Goal: Transaction & Acquisition: Purchase product/service

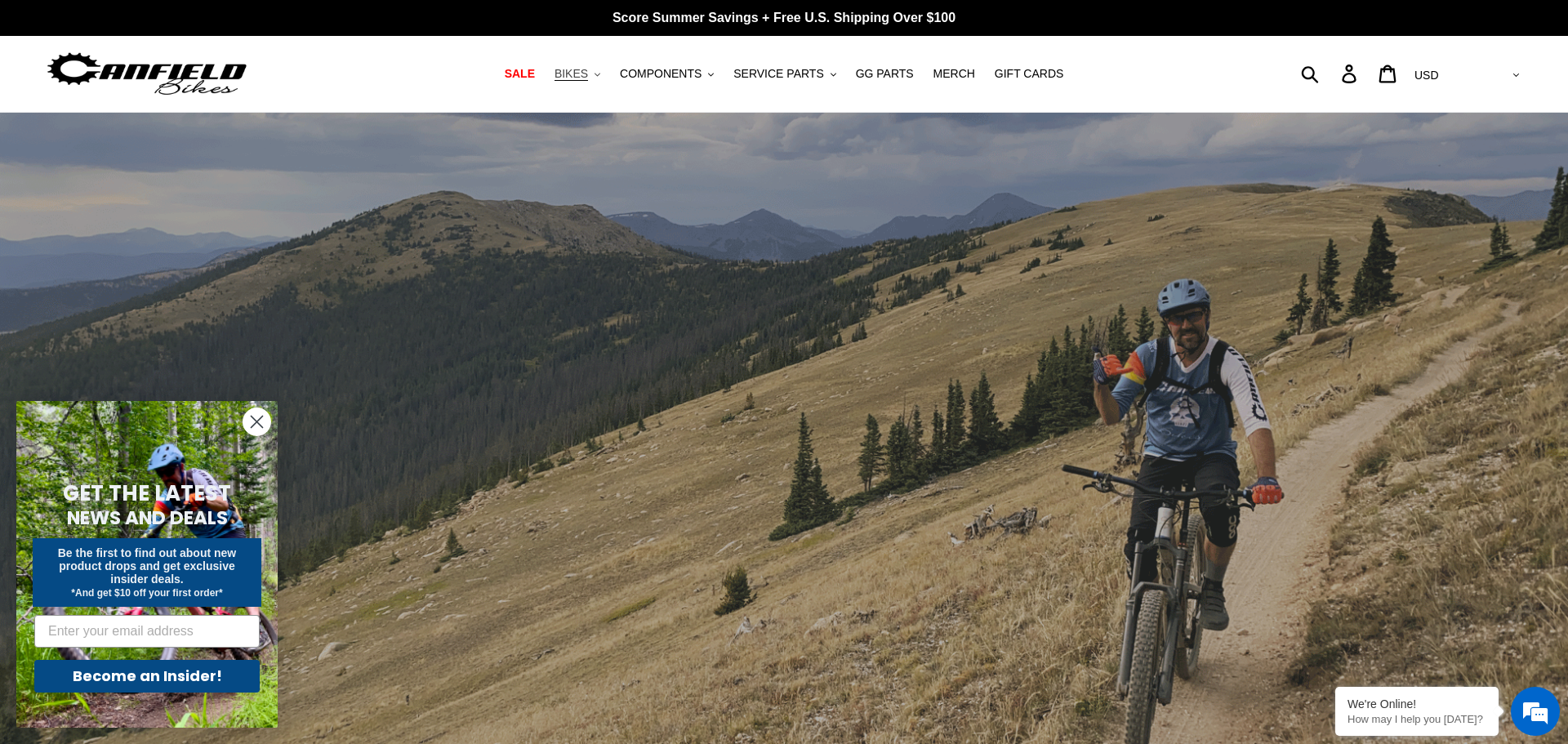
click at [606, 73] on button "BIKES .cls-1{fill:#231f20}" at bounding box center [577, 74] width 62 height 22
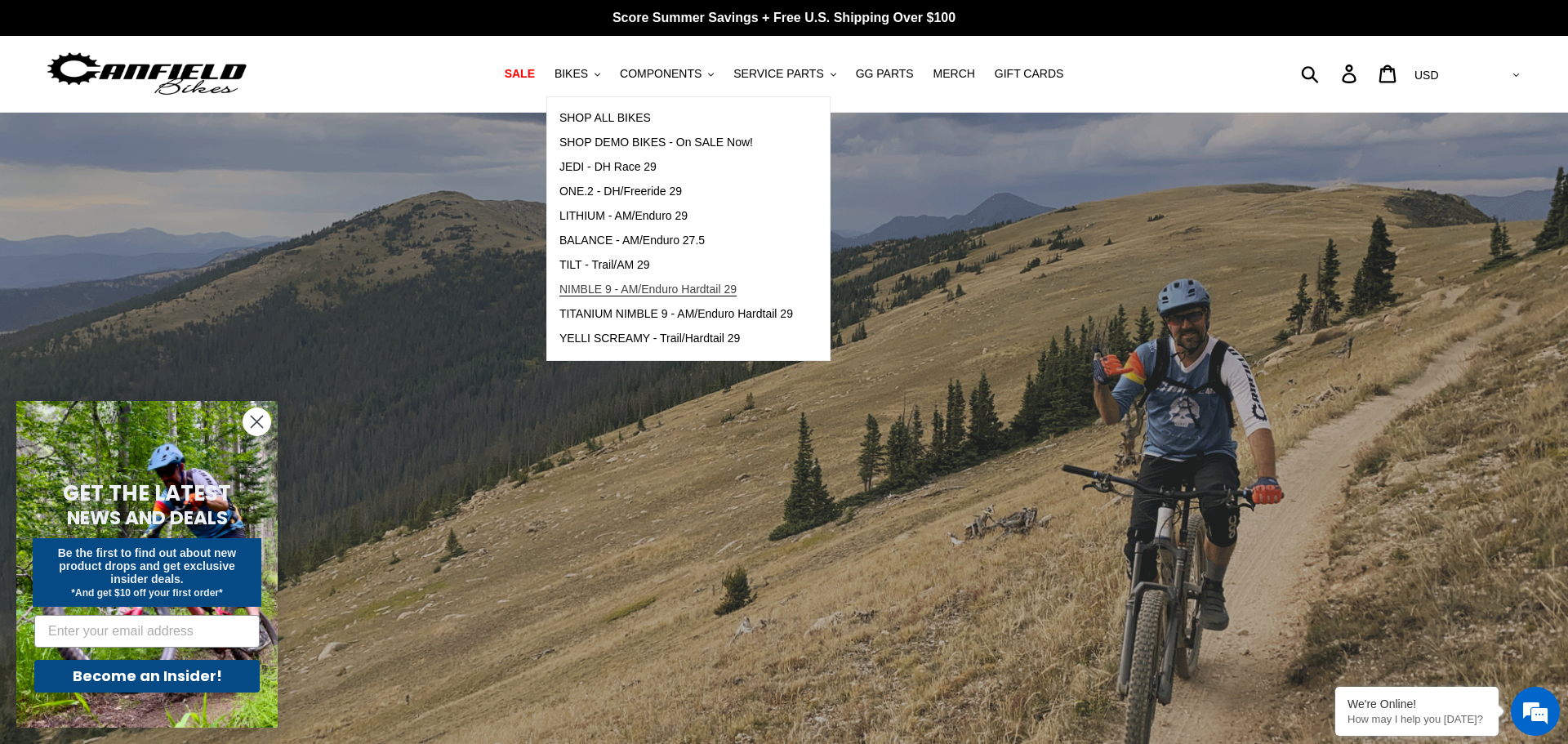
click at [659, 286] on span "NIMBLE 9 - AM/Enduro Hardtail 29" at bounding box center [648, 289] width 177 height 14
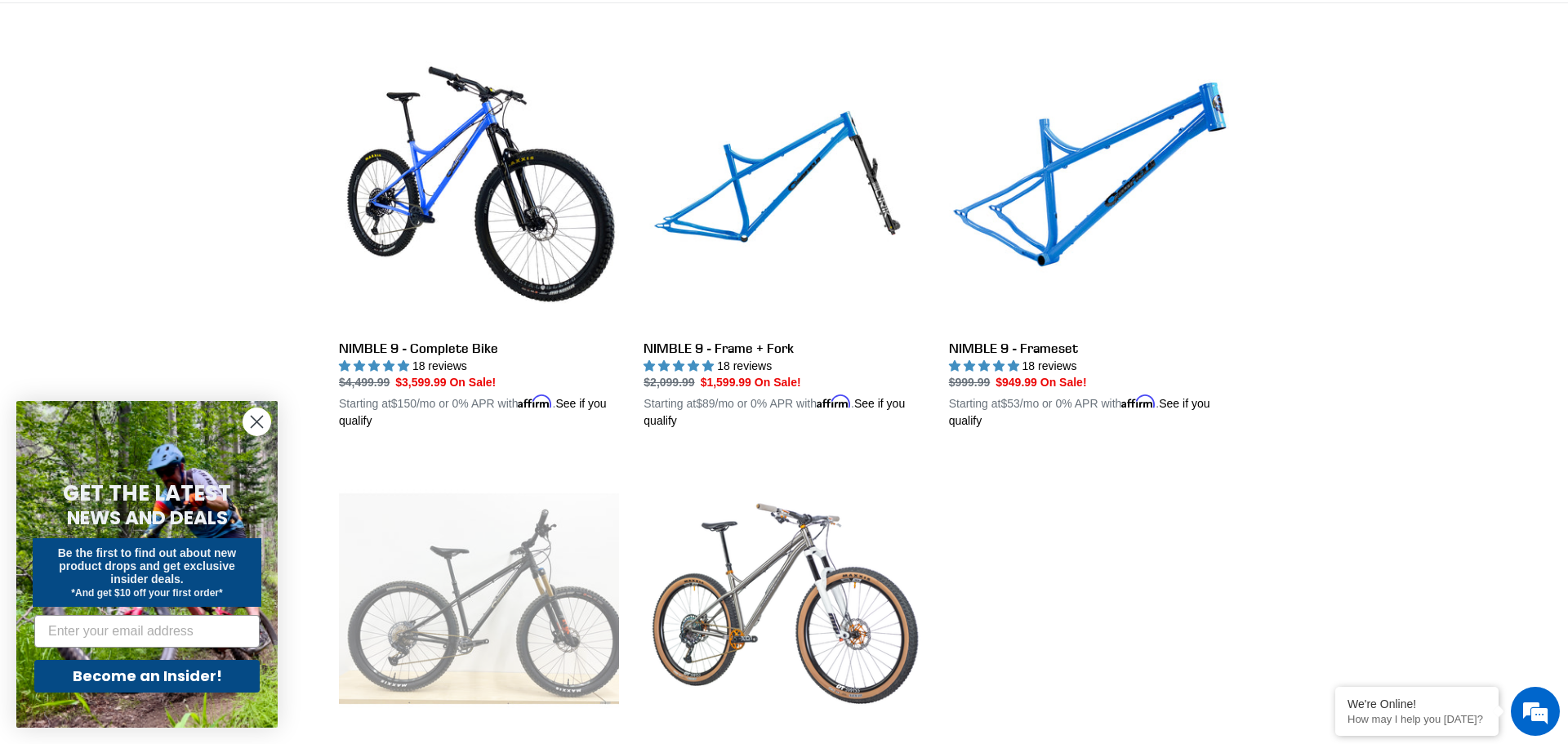
scroll to position [433, 0]
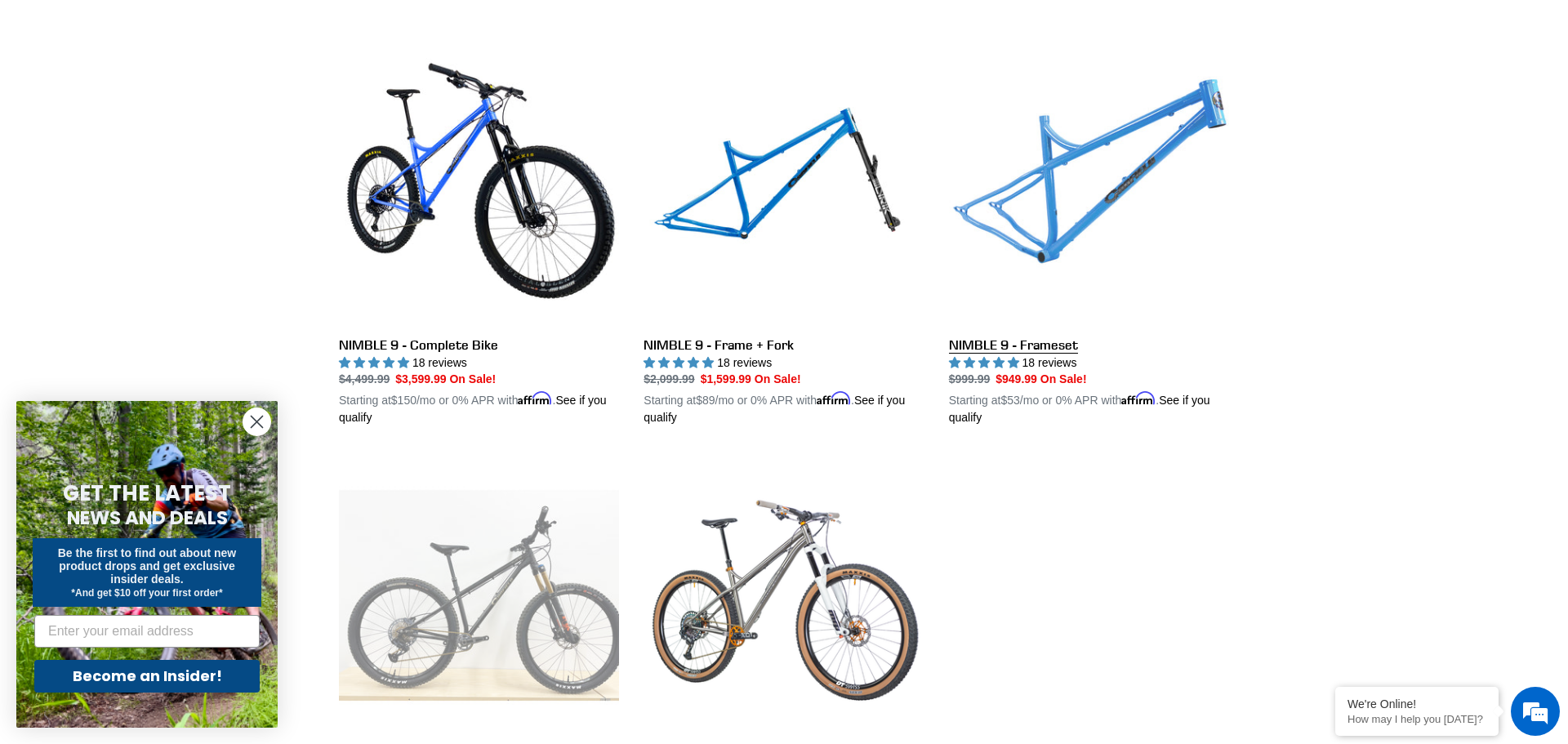
click at [1057, 228] on link "NIMBLE 9 - Frameset" at bounding box center [1088, 235] width 280 height 382
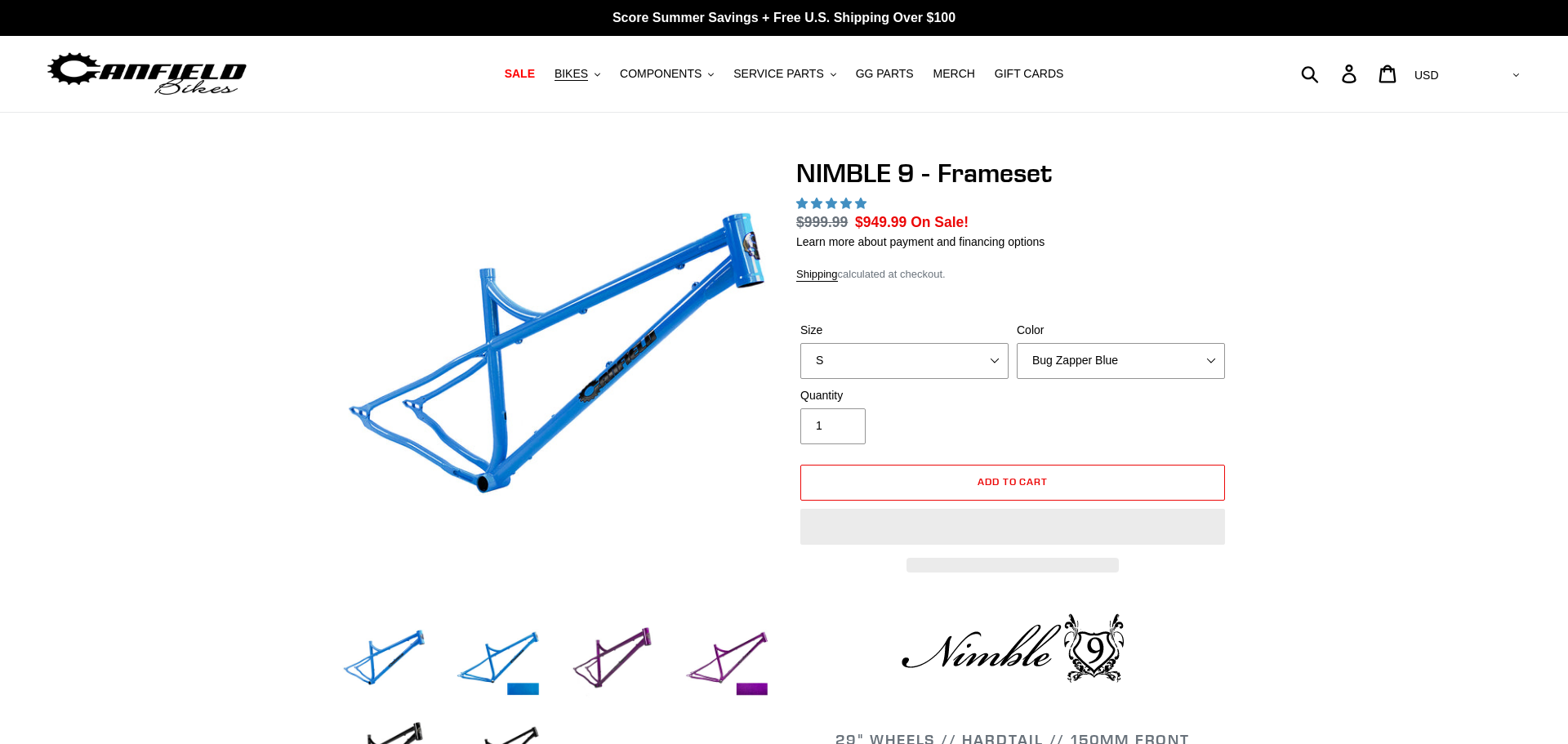
select select "highest-rating"
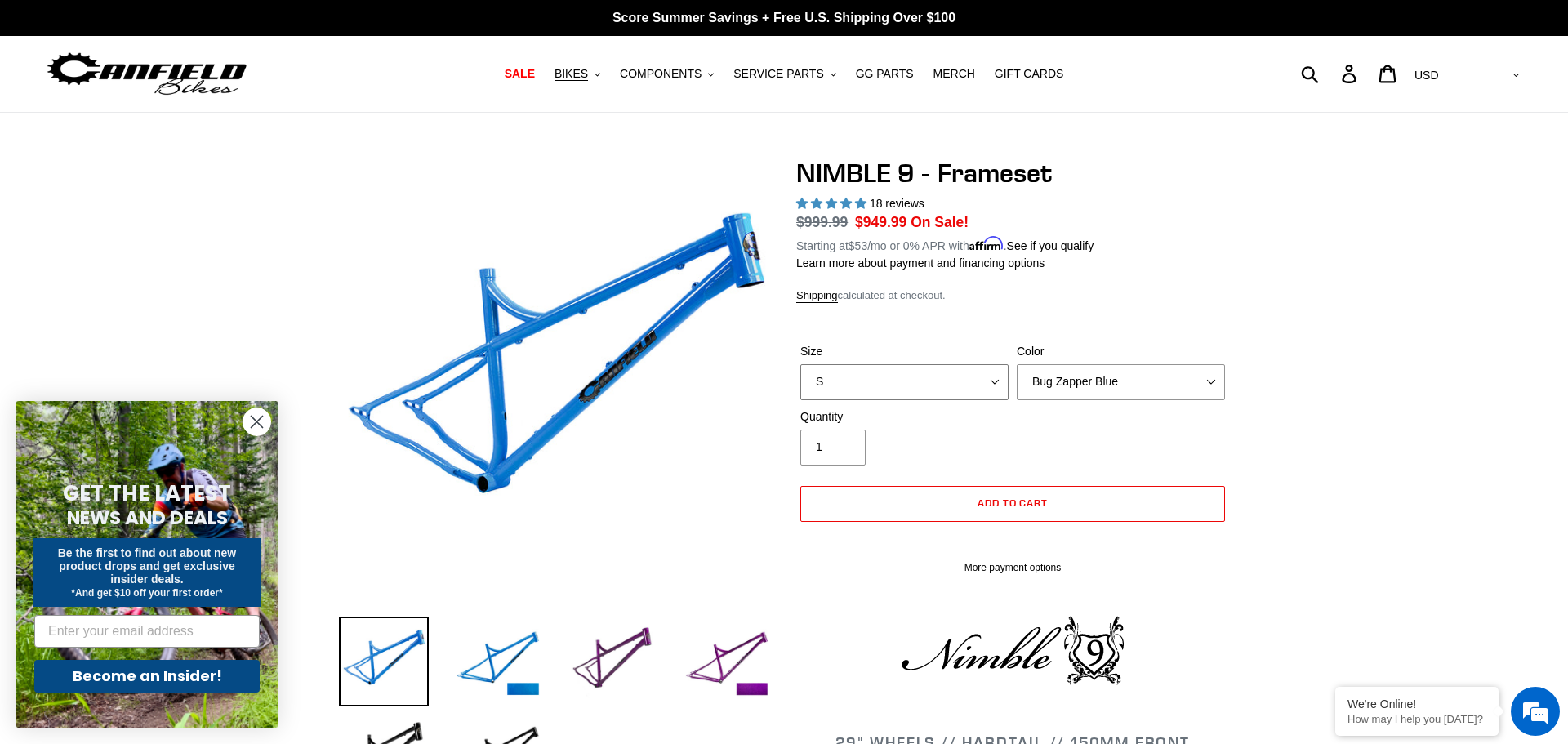
click at [981, 385] on select "S M L XL" at bounding box center [905, 381] width 208 height 36
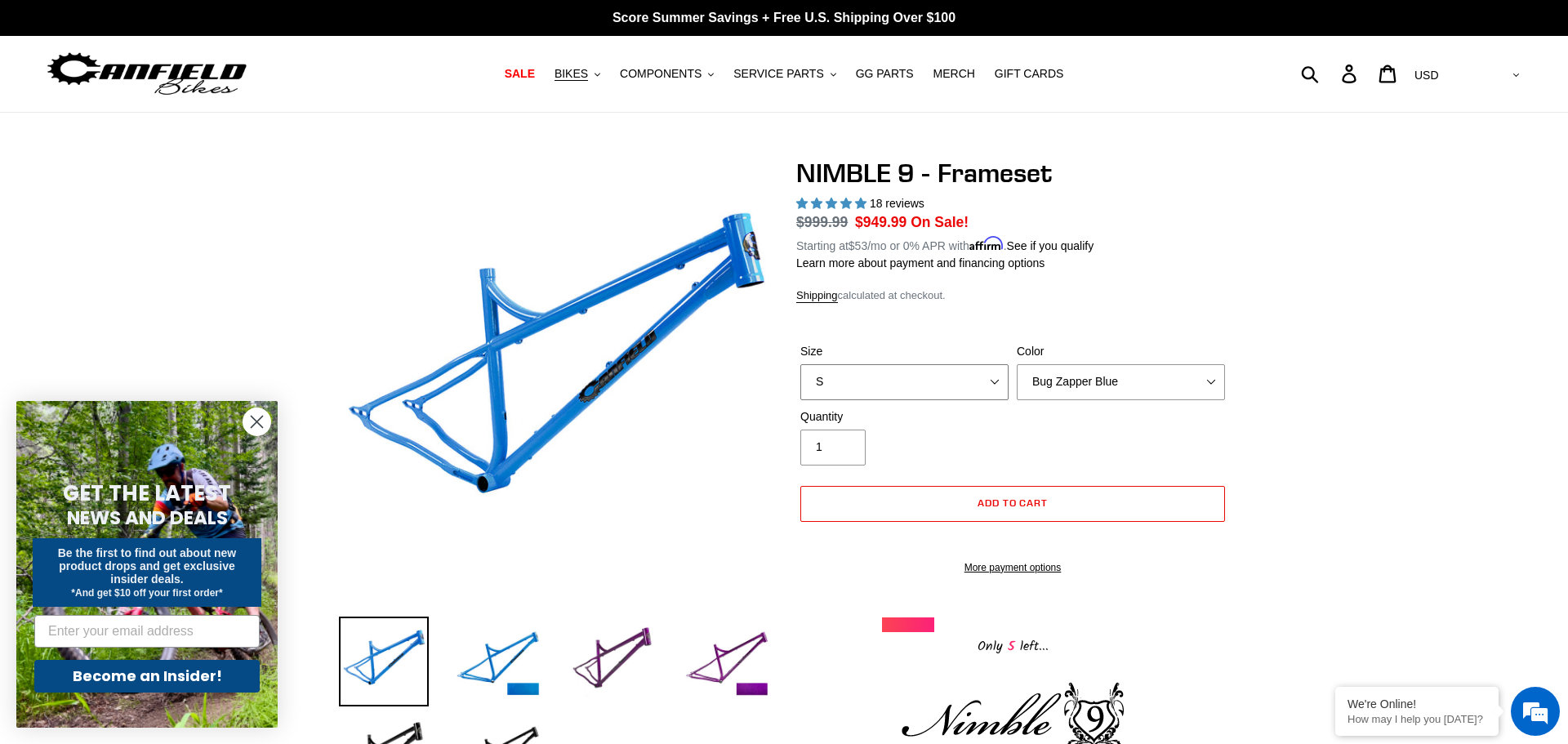
select select "M"
click at [801, 364] on select "S M L XL" at bounding box center [905, 381] width 208 height 36
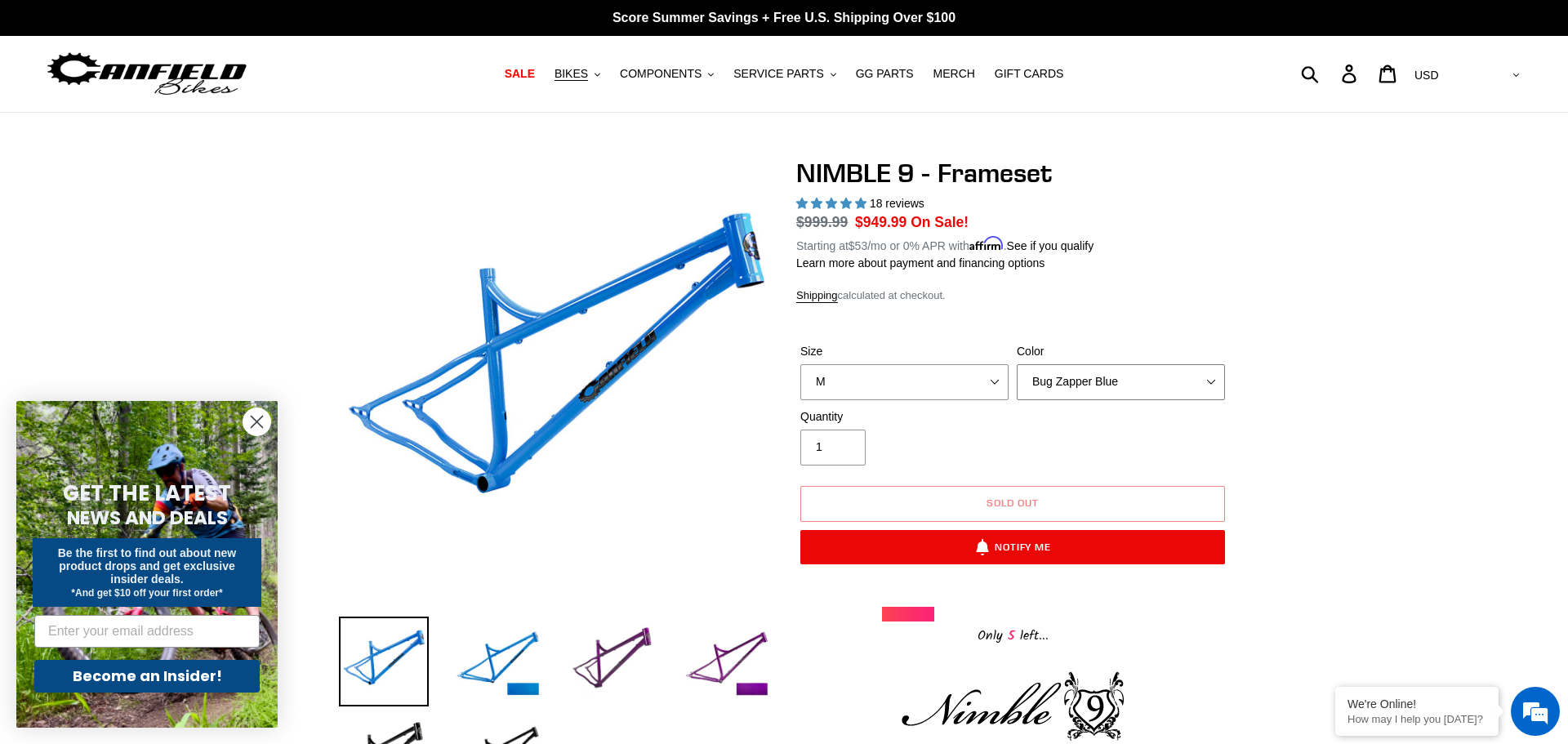
click at [1210, 377] on select "Bug Zapper Blue Purple Haze -Sold Out Galaxy Black" at bounding box center [1121, 381] width 208 height 36
select select "Galaxy Black"
click at [1017, 364] on select "Bug Zapper Blue Purple Haze -Sold Out Galaxy Black" at bounding box center [1121, 381] width 208 height 36
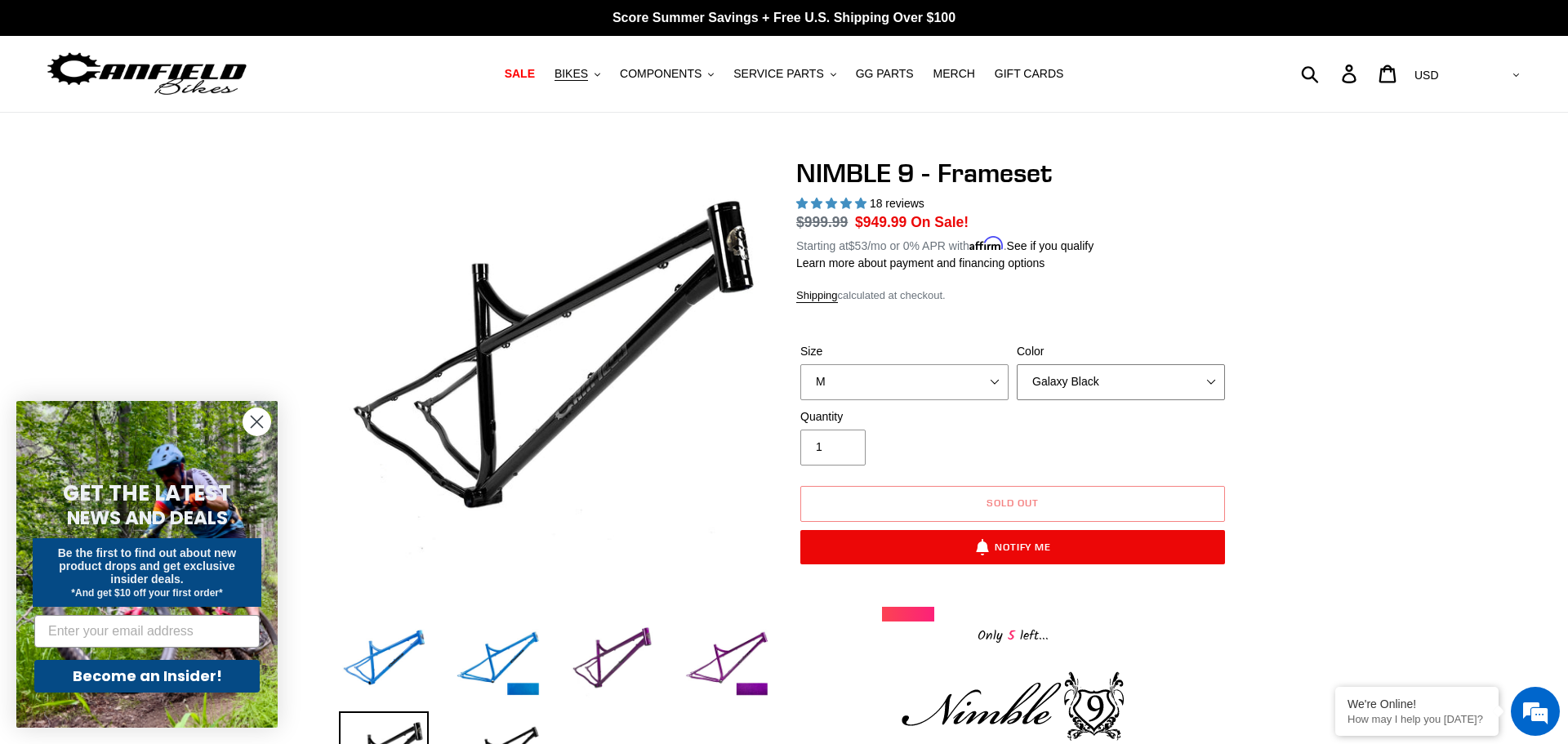
click at [1216, 379] on select "Bug Zapper Blue Purple Haze -Sold Out Galaxy Black" at bounding box center [1121, 381] width 208 height 36
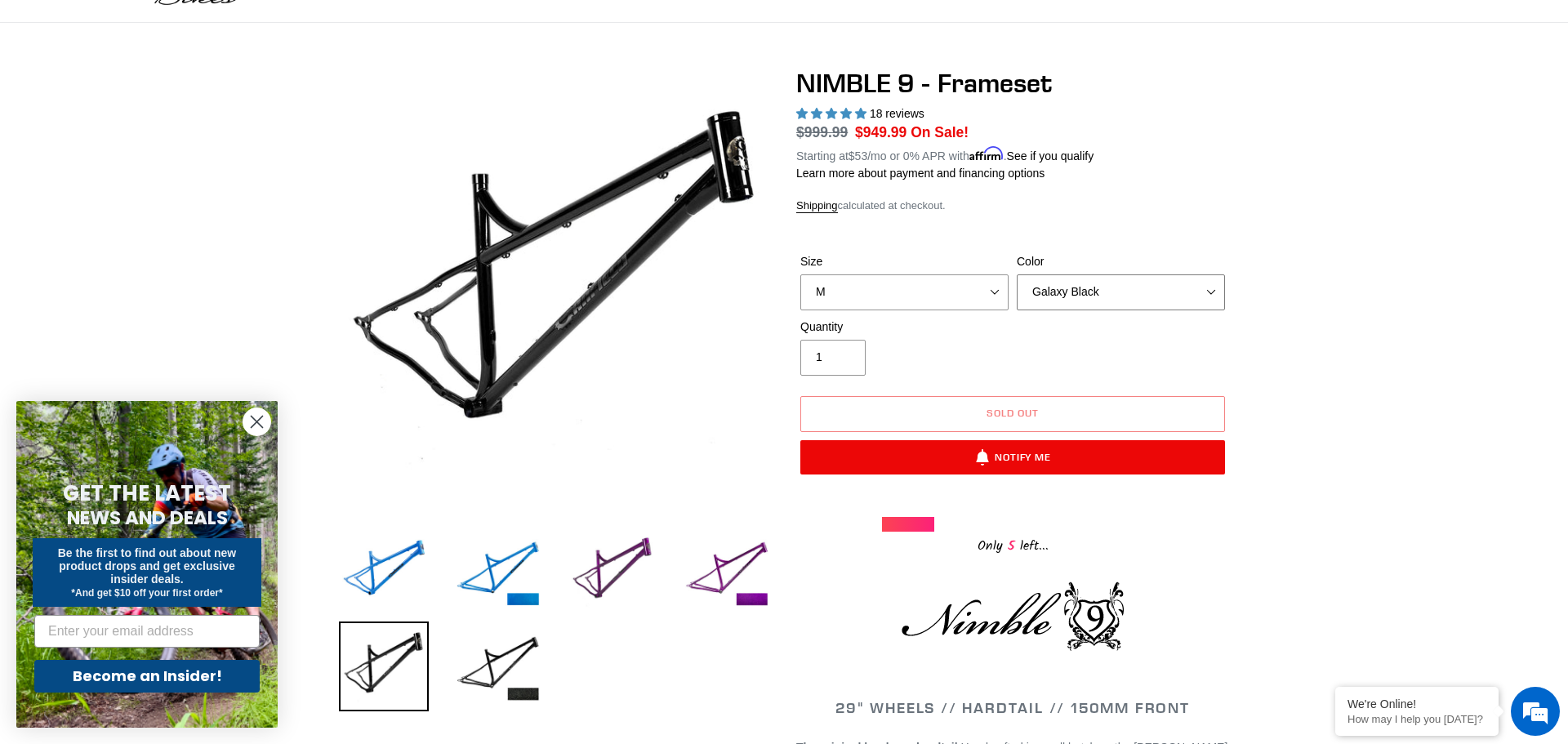
scroll to position [183, 0]
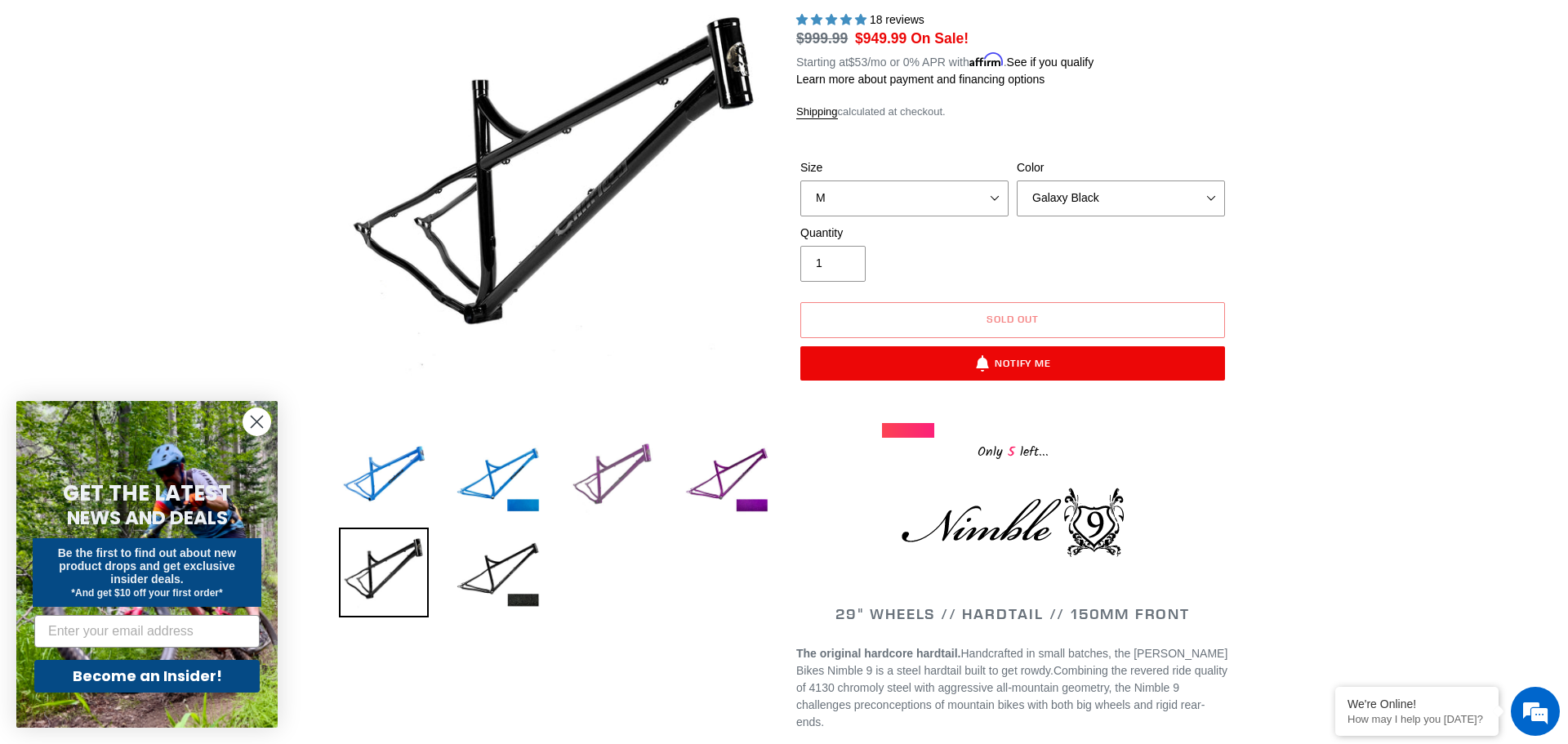
click at [602, 483] on img at bounding box center [612, 478] width 89 height 89
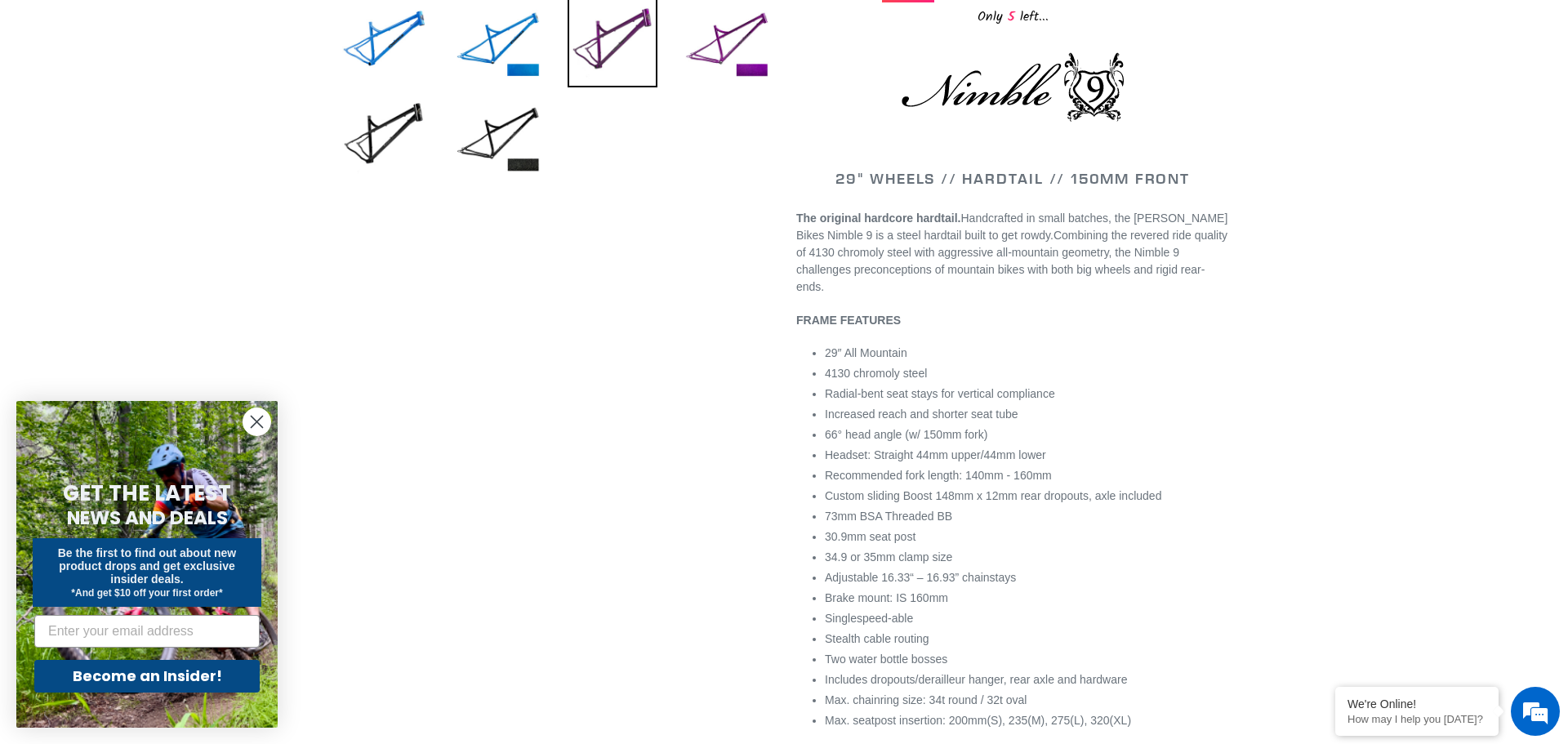
scroll to position [659, 0]
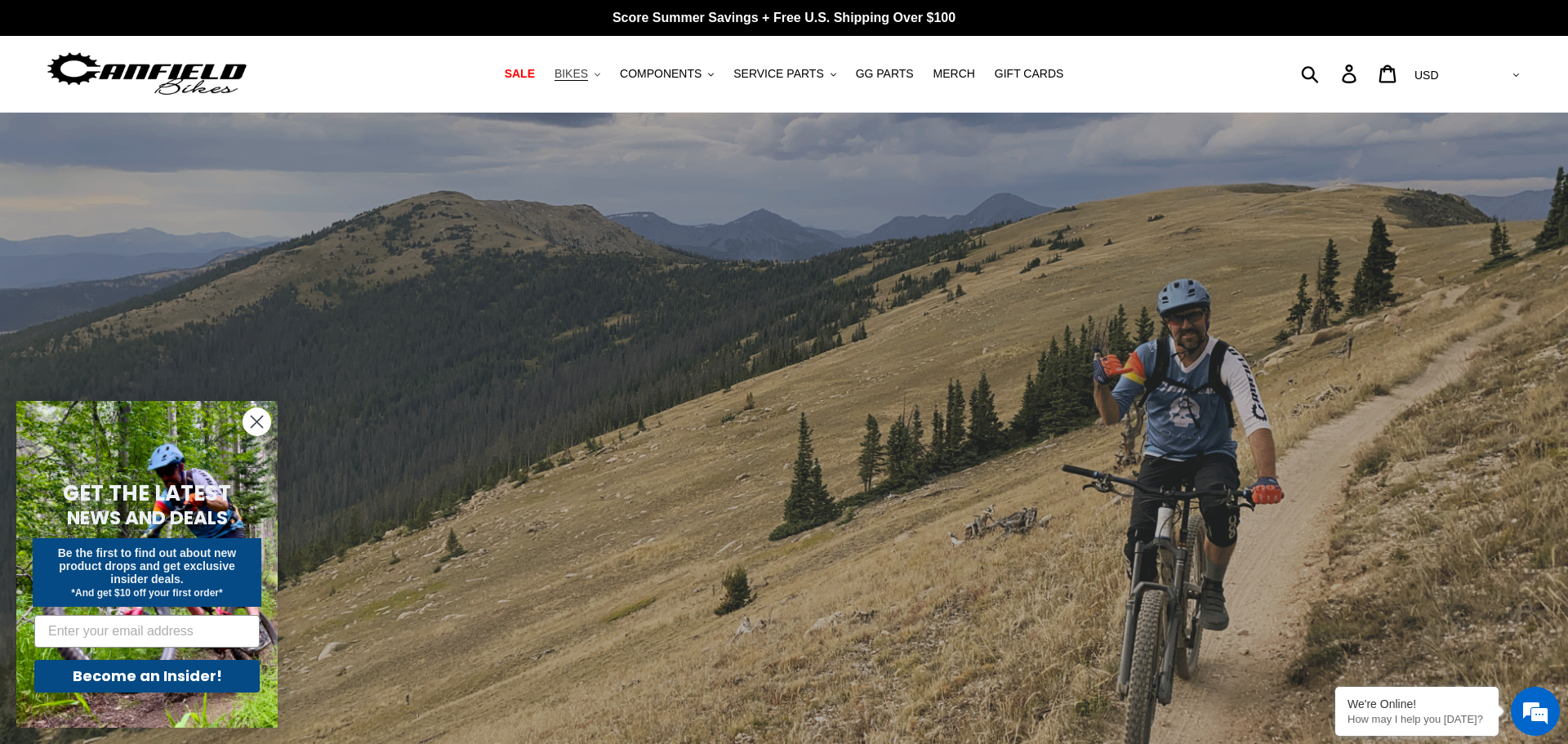
click at [600, 76] on icon ".cls-1{fill:#231f20}" at bounding box center [597, 75] width 5 height 5
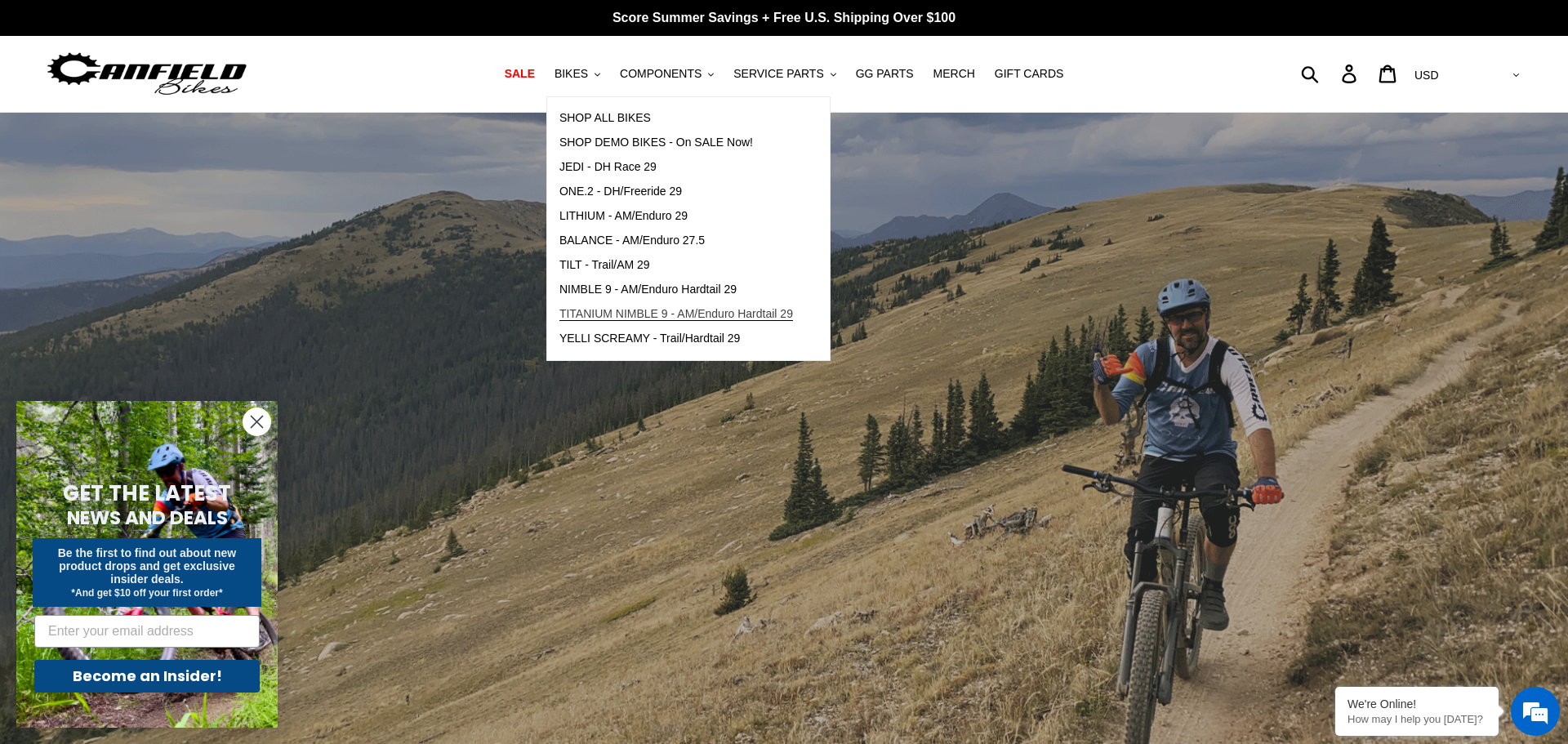
click at [629, 312] on span "TITANIUM NIMBLE 9 - AM/Enduro Hardtail 29" at bounding box center [676, 314] width 234 height 14
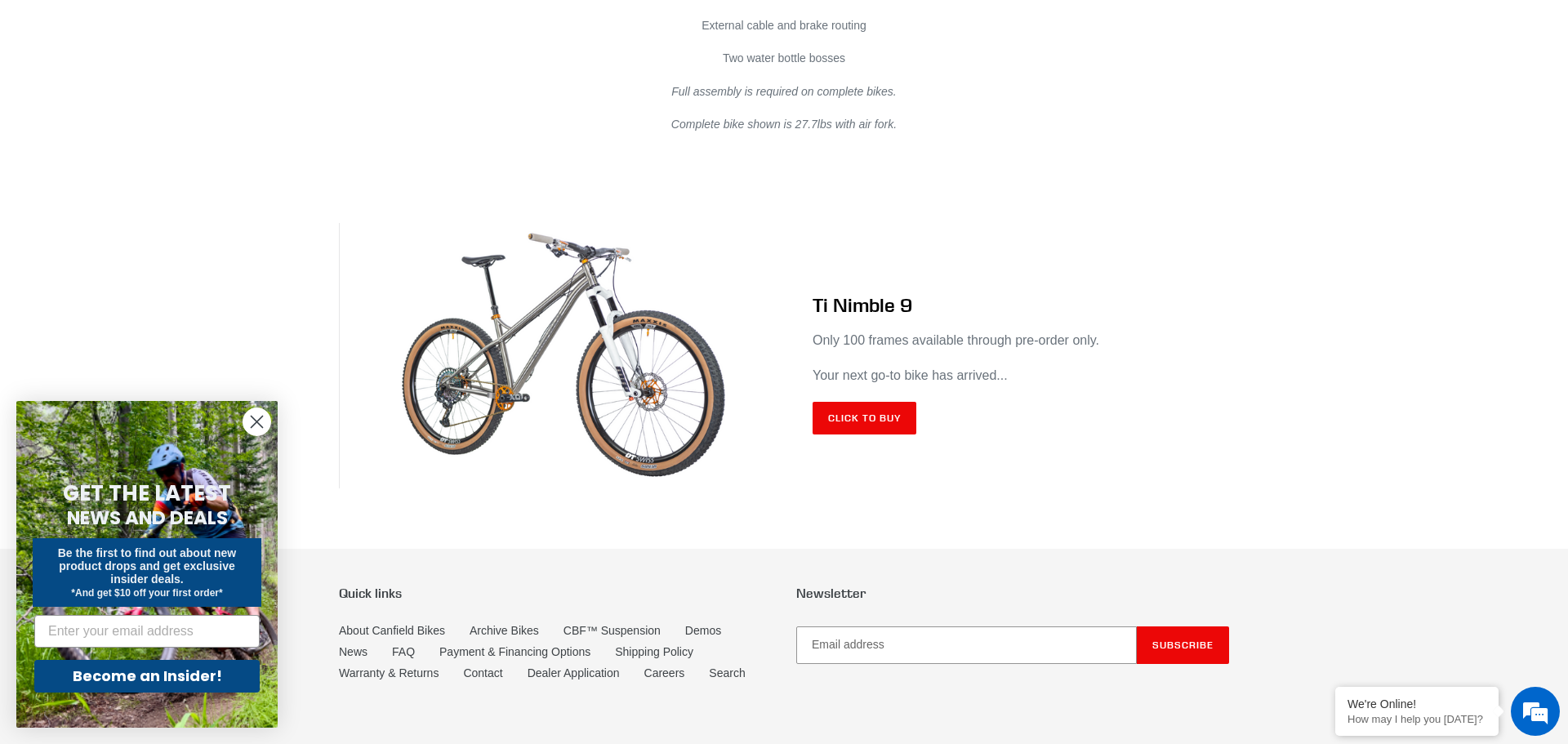
scroll to position [9593, 0]
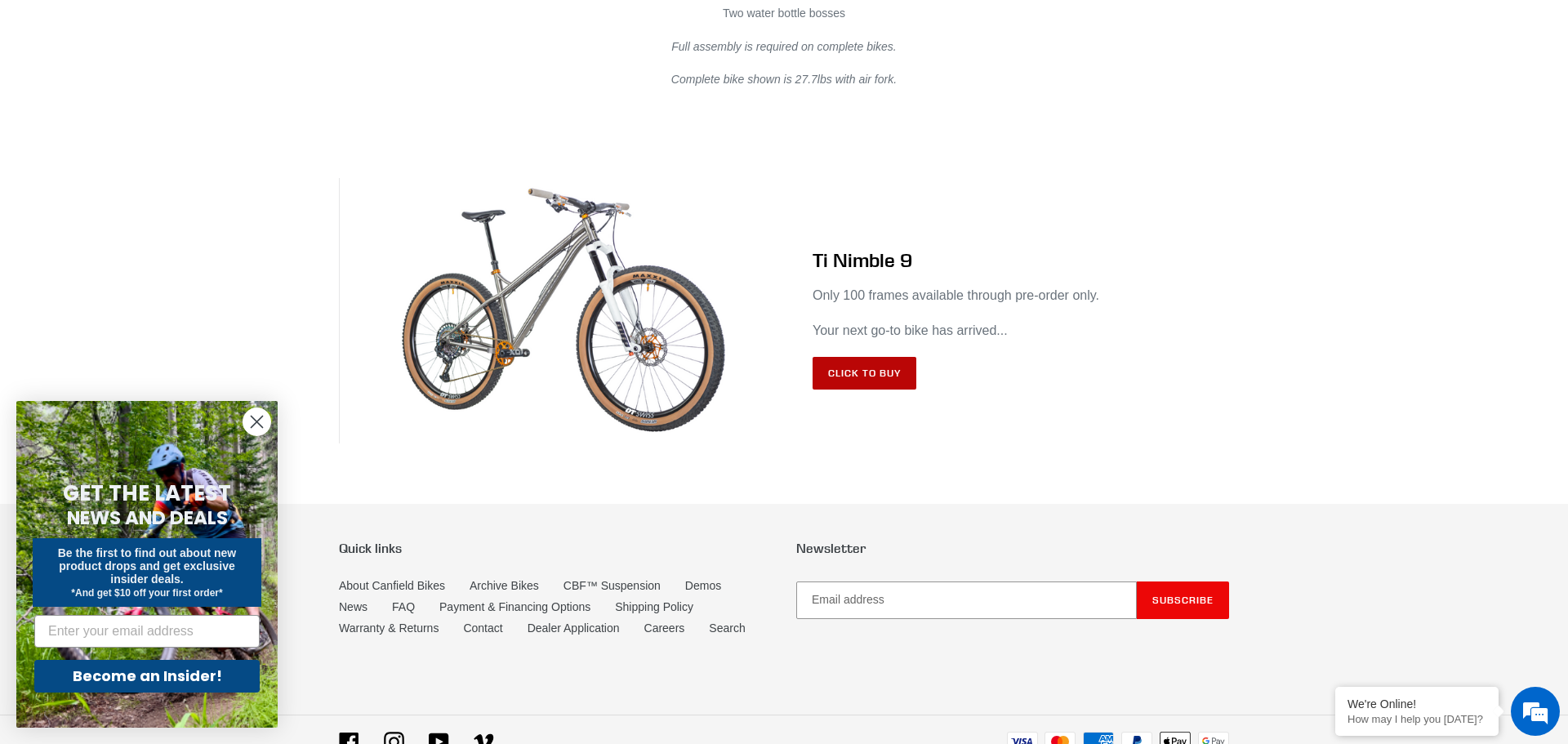
click at [859, 365] on link "Click to Buy" at bounding box center [865, 373] width 104 height 33
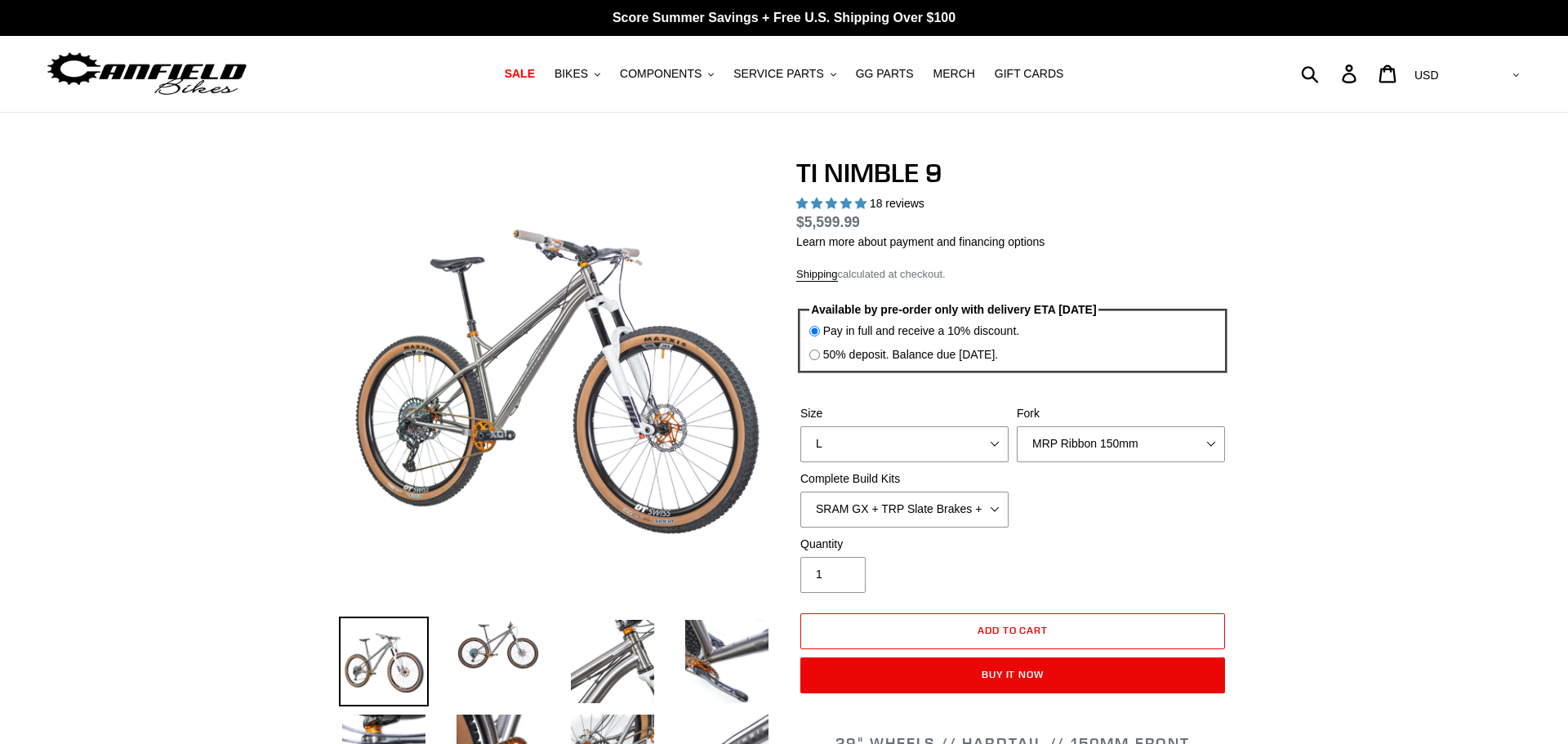
select select "highest-rating"
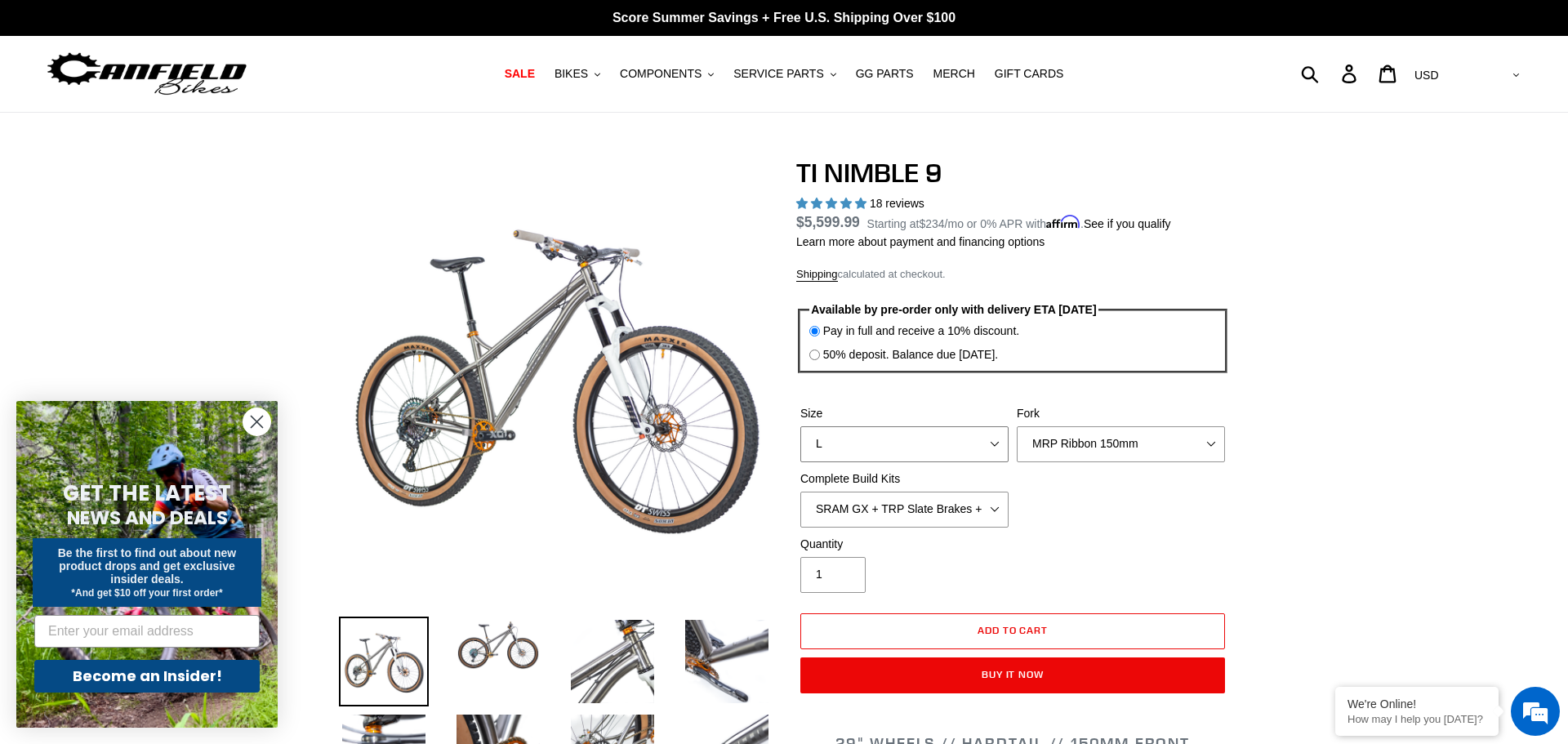
click at [994, 449] on select "S M L XL / XXL (Specify at checkout)" at bounding box center [905, 443] width 208 height 36
select select "M"
click at [801, 426] on select "S M L XL / XXL (Specify at checkout)" at bounding box center [905, 443] width 208 height 36
click at [1208, 444] on select "MRP Ribbon 150mm RockShox Lyrik 150mm Fox Factory 36 150mm Cane Creek Helm 150m…" at bounding box center [1121, 443] width 208 height 36
select select "Fork - None"
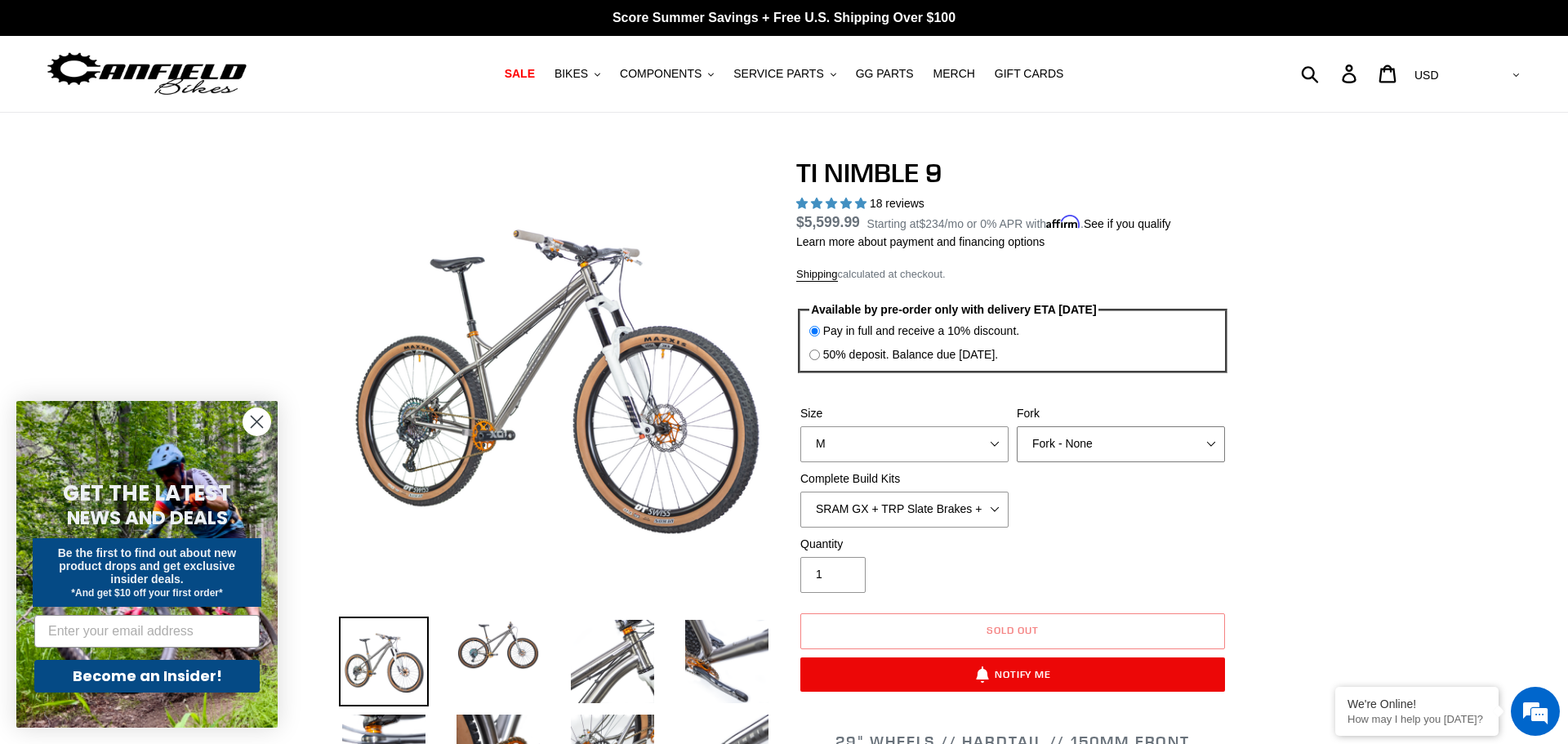
click at [1017, 426] on select "MRP Ribbon 150mm RockShox Lyrik 150mm Fox Factory 36 150mm Cane Creek Helm 150m…" at bounding box center [1121, 443] width 208 height 36
click at [1002, 512] on select "SRAM GX + TRP Slate Brakes + Rotors + e13 LG-1 Wheels SHIMANO XT + SHIMANO brak…" at bounding box center [905, 509] width 208 height 36
select select "Complete Build Kit - None (Contact us for Custom Builds)"
click at [801, 491] on select "SRAM GX + TRP Slate Brakes + Rotors + e13 LG-1 Wheels SHIMANO XT + SHIMANO brak…" at bounding box center [905, 509] width 208 height 36
